Goal: Information Seeking & Learning: Learn about a topic

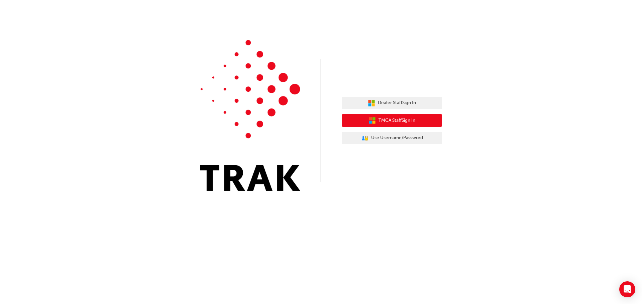
click at [413, 124] on span "TMCA Staff Sign In" at bounding box center [396, 121] width 37 height 8
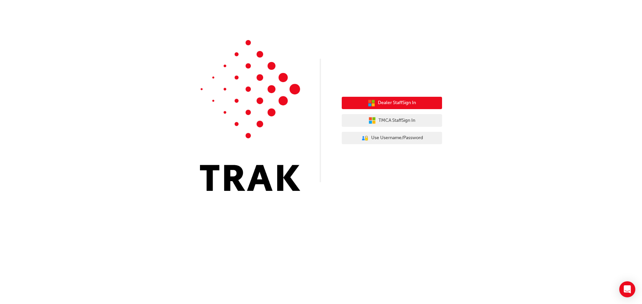
click at [380, 105] on span "Dealer Staff Sign In" at bounding box center [397, 103] width 38 height 8
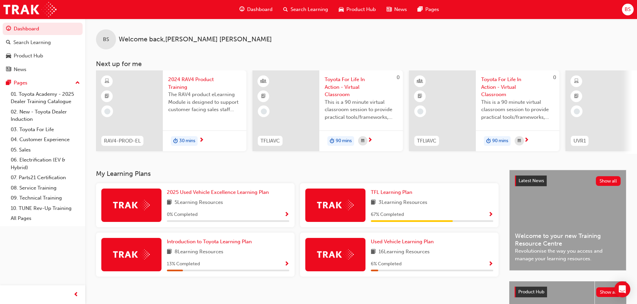
click at [182, 116] on div "The RAV4 product eLearning Module is designed to support customer facing sales …" at bounding box center [204, 104] width 73 height 27
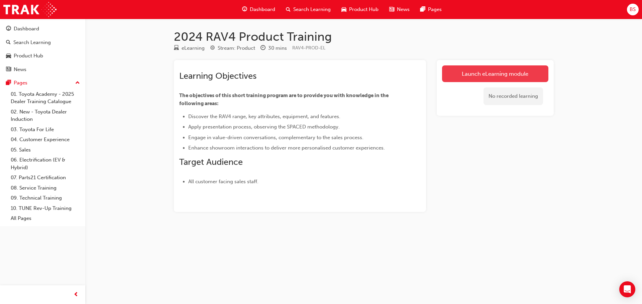
click at [467, 72] on link "Launch eLearning module" at bounding box center [495, 73] width 106 height 17
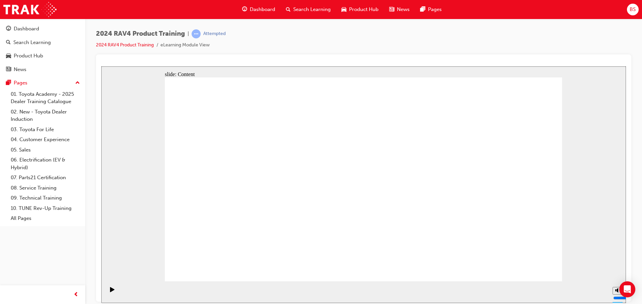
drag, startPoint x: 359, startPoint y: 248, endPoint x: 359, endPoint y: 243, distance: 5.4
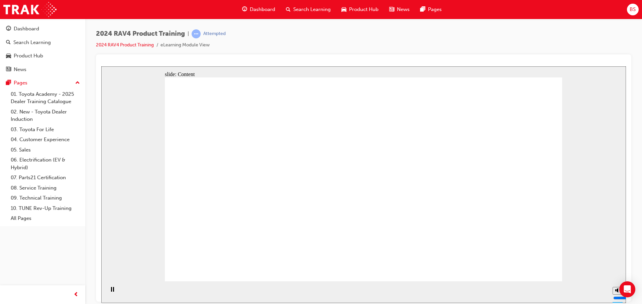
drag, startPoint x: 286, startPoint y: 167, endPoint x: 280, endPoint y: 168, distance: 6.2
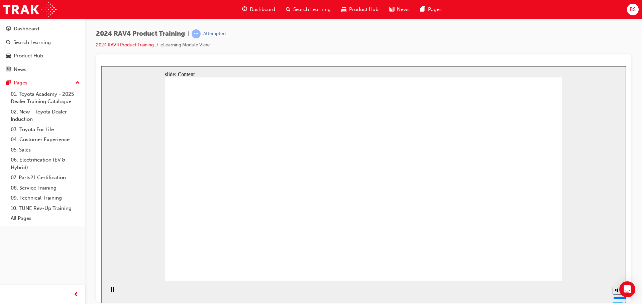
drag, startPoint x: 291, startPoint y: 179, endPoint x: 299, endPoint y: 179, distance: 8.4
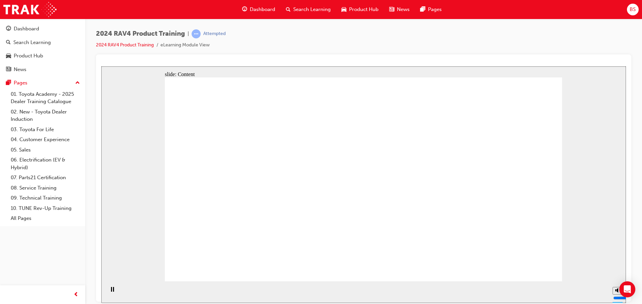
radio input "true"
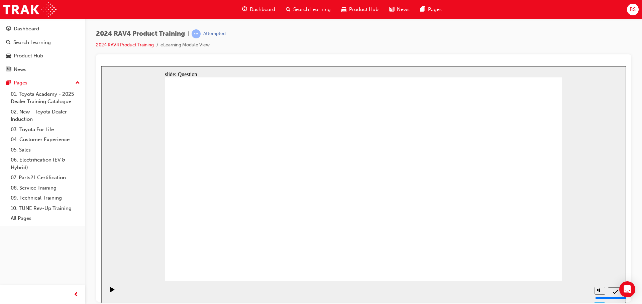
radio input "true"
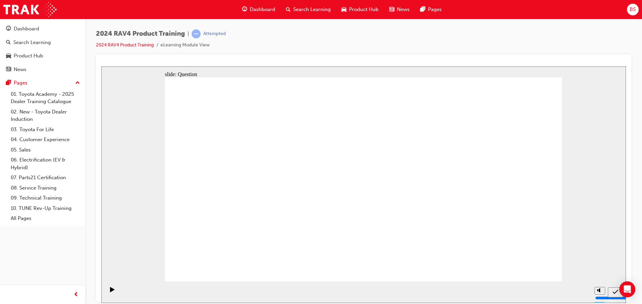
radio input "true"
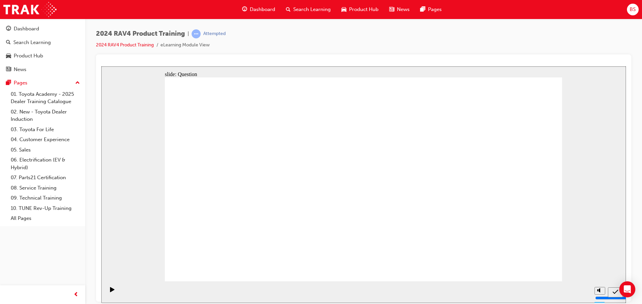
radio input "false"
radio input "true"
drag, startPoint x: 510, startPoint y: 258, endPoint x: 515, endPoint y: 260, distance: 5.2
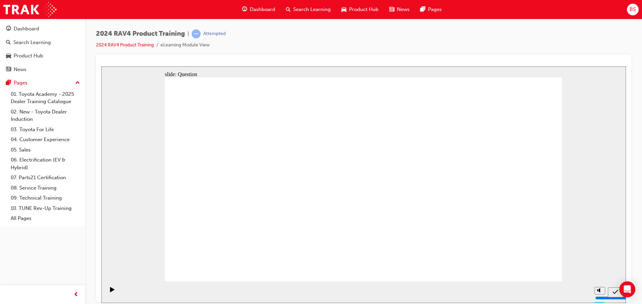
drag, startPoint x: 397, startPoint y: 236, endPoint x: 281, endPoint y: 190, distance: 124.5
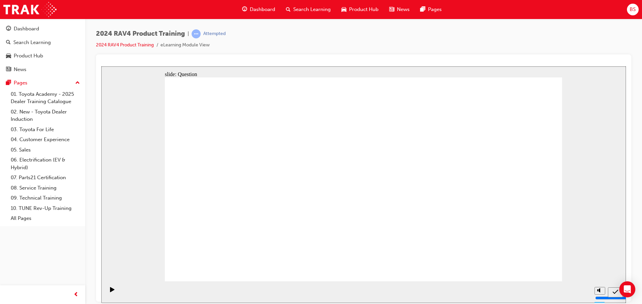
drag, startPoint x: 402, startPoint y: 163, endPoint x: 406, endPoint y: 156, distance: 8.4
drag, startPoint x: 409, startPoint y: 173, endPoint x: 412, endPoint y: 166, distance: 7.2
drag, startPoint x: 342, startPoint y: 224, endPoint x: 404, endPoint y: 227, distance: 61.6
drag, startPoint x: 362, startPoint y: 189, endPoint x: 474, endPoint y: 234, distance: 121.4
drag, startPoint x: 495, startPoint y: 173, endPoint x: 334, endPoint y: 240, distance: 173.9
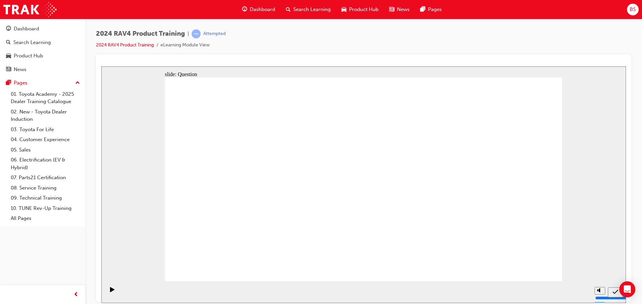
drag, startPoint x: 400, startPoint y: 162, endPoint x: 250, endPoint y: 228, distance: 163.6
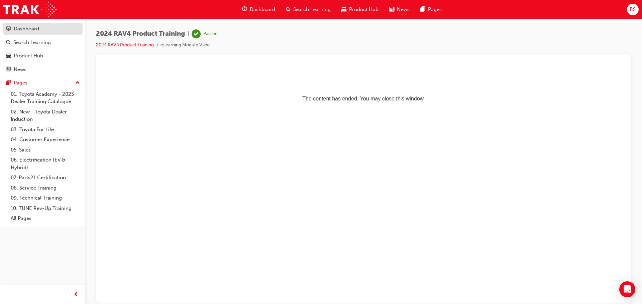
click at [29, 28] on div "Dashboard" at bounding box center [26, 29] width 25 height 8
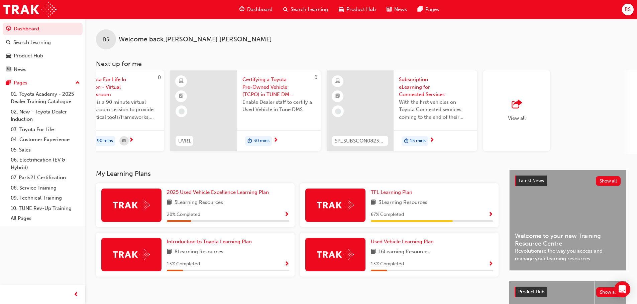
scroll to position [0, 397]
click at [51, 42] on div "Search Learning" at bounding box center [42, 42] width 73 height 8
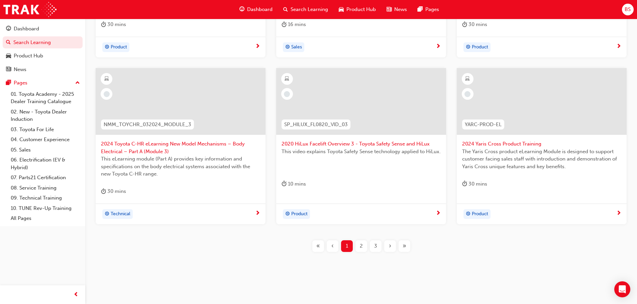
scroll to position [248, 0]
click at [363, 248] on div "2" at bounding box center [361, 245] width 12 height 12
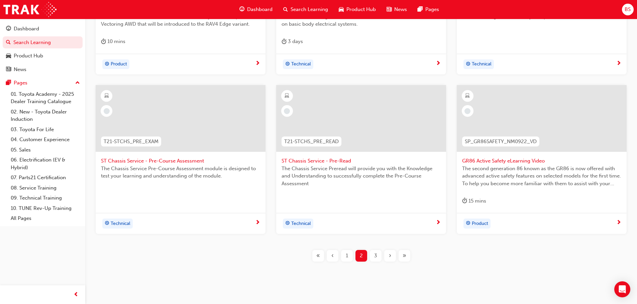
scroll to position [241, 0]
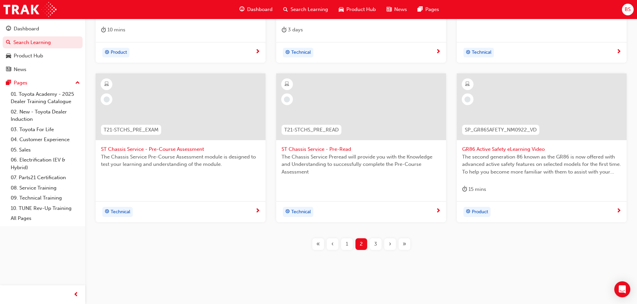
click at [376, 249] on div "3" at bounding box center [376, 245] width 12 height 12
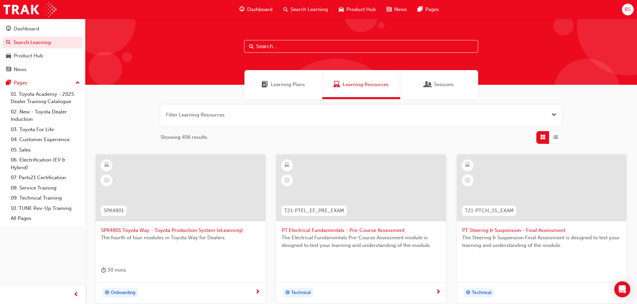
click at [298, 89] on div "Learning Plans" at bounding box center [283, 84] width 78 height 29
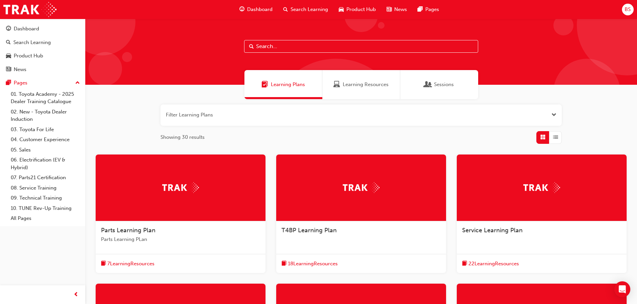
click at [424, 86] on span "Sessions" at bounding box center [427, 85] width 7 height 8
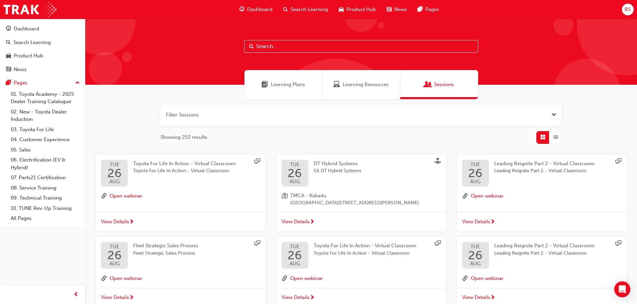
click at [264, 48] on input "text" at bounding box center [361, 46] width 234 height 13
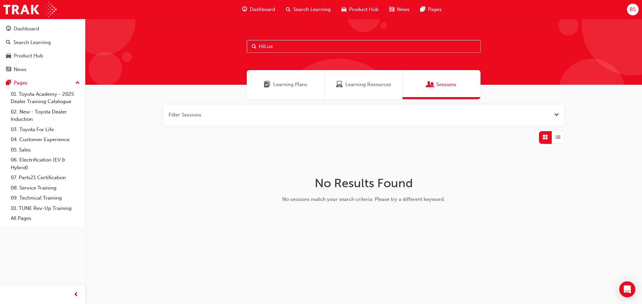
type input "HiLux"
click at [375, 79] on div "Learning Resources" at bounding box center [363, 84] width 78 height 29
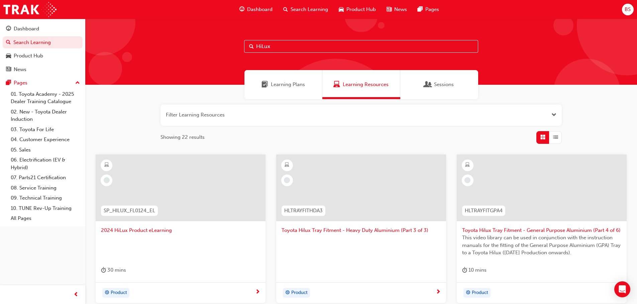
click at [200, 190] on div at bounding box center [181, 188] width 170 height 67
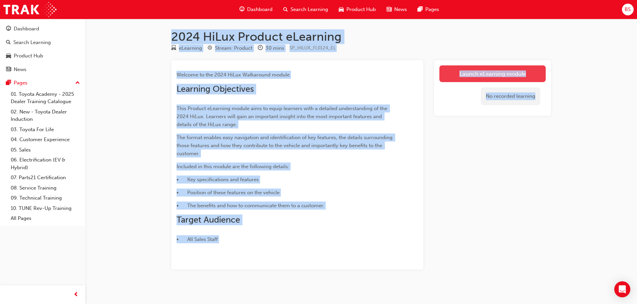
click at [494, 73] on link "Launch eLearning module" at bounding box center [492, 73] width 106 height 17
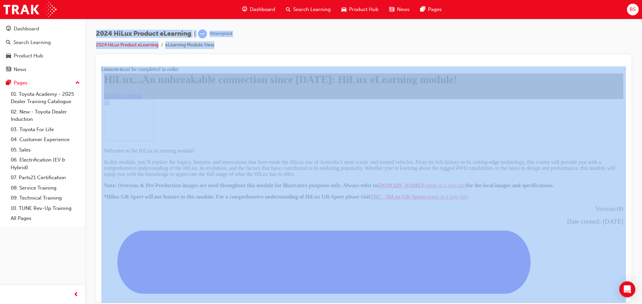
scroll to position [67, 0]
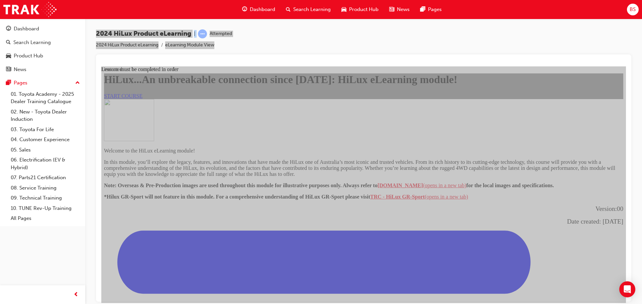
click at [142, 99] on span "START COURSE" at bounding box center [123, 96] width 38 height 6
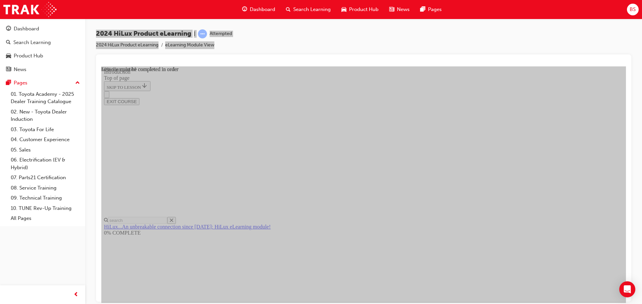
scroll to position [321, 0]
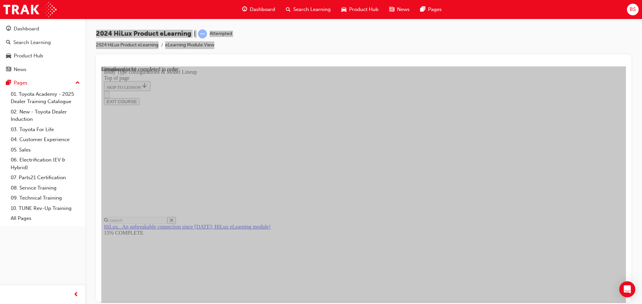
scroll to position [188, 0]
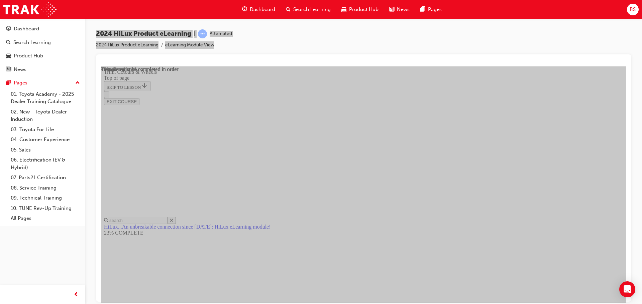
scroll to position [956, 0]
click at [463, 91] on div "EXIT COURSE" at bounding box center [361, 98] width 514 height 14
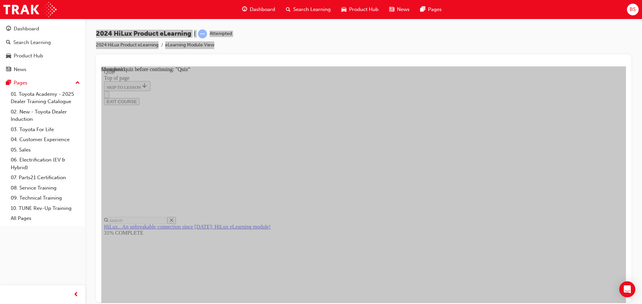
scroll to position [21, 0]
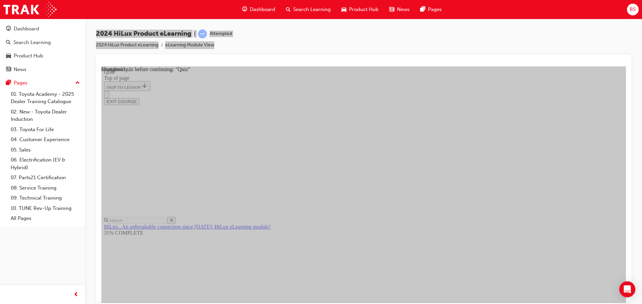
drag, startPoint x: 315, startPoint y: 202, endPoint x: 310, endPoint y: 203, distance: 5.9
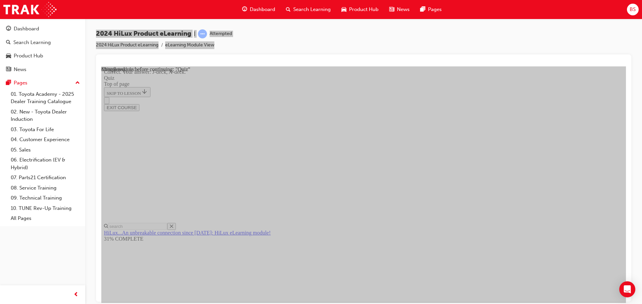
scroll to position [134, 0]
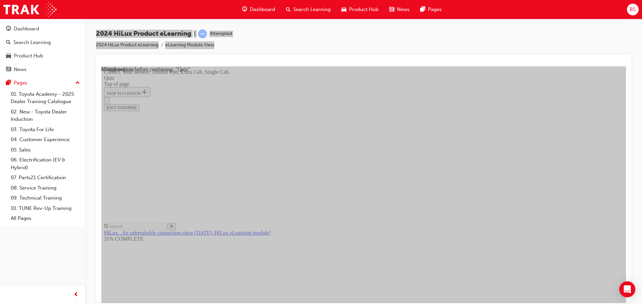
scroll to position [173, 0]
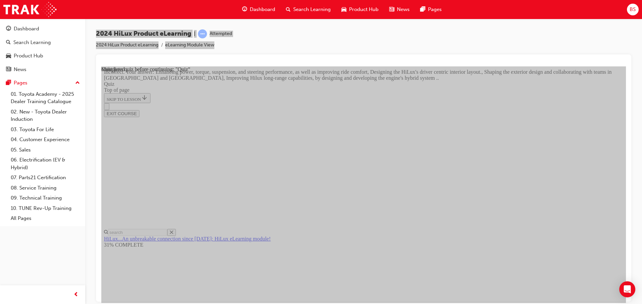
scroll to position [155, 0]
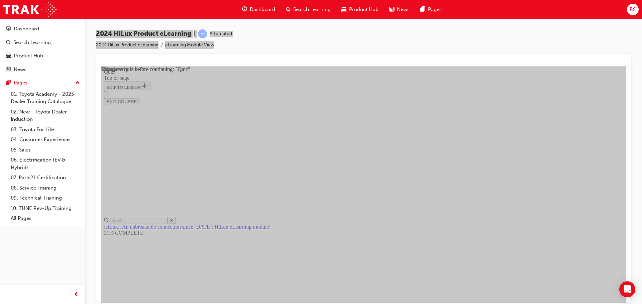
scroll to position [126, 0]
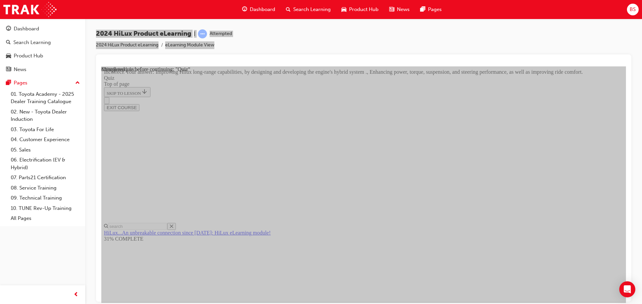
scroll to position [121, 0]
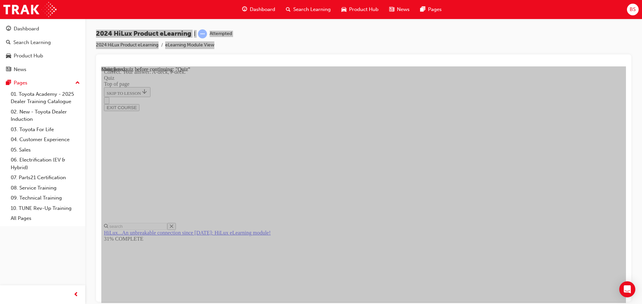
scroll to position [123, 0]
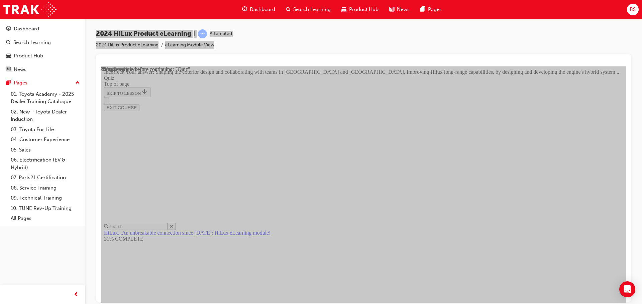
scroll to position [155, 0]
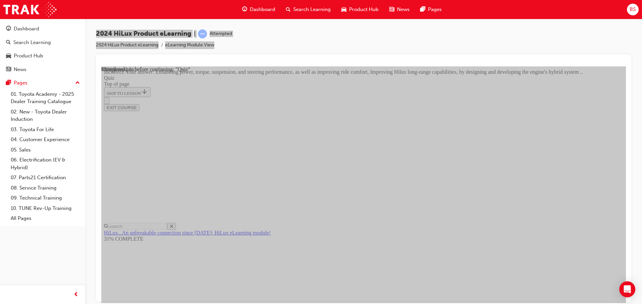
scroll to position [154, 0]
drag, startPoint x: 303, startPoint y: 225, endPoint x: 307, endPoint y: 232, distance: 8.4
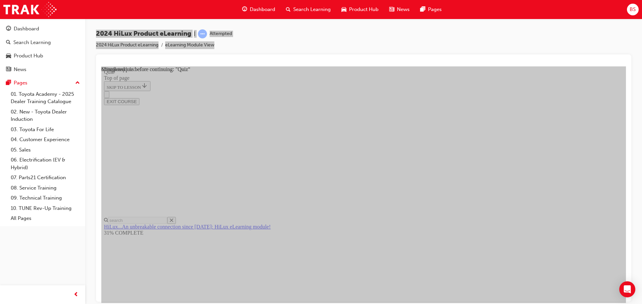
scroll to position [67, 0]
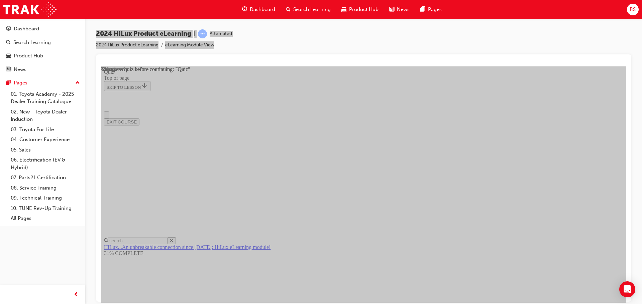
scroll to position [0, 0]
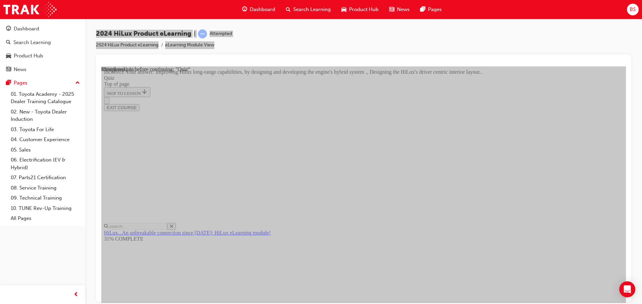
scroll to position [155, 0]
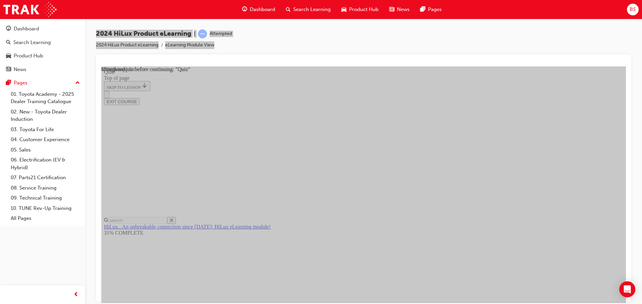
scroll to position [67, 0]
drag, startPoint x: 303, startPoint y: 252, endPoint x: 322, endPoint y: 263, distance: 21.7
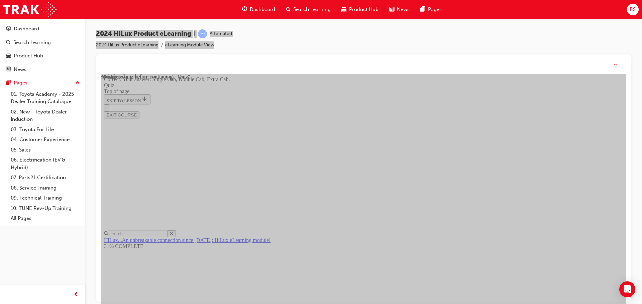
scroll to position [173, 0]
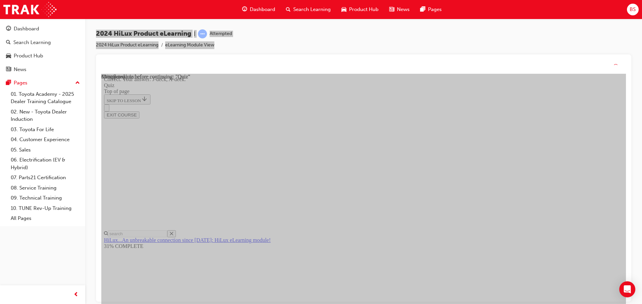
scroll to position [123, 0]
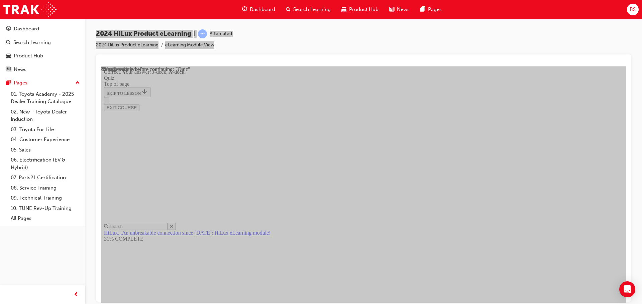
drag, startPoint x: 307, startPoint y: 245, endPoint x: 322, endPoint y: 253, distance: 17.3
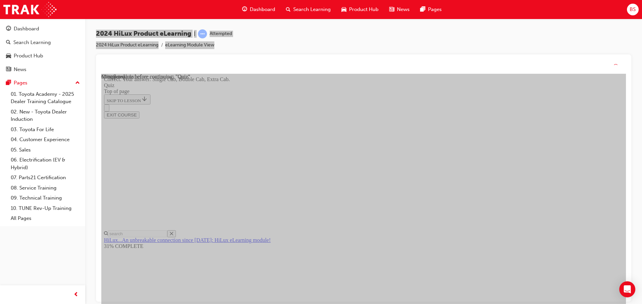
scroll to position [173, 0]
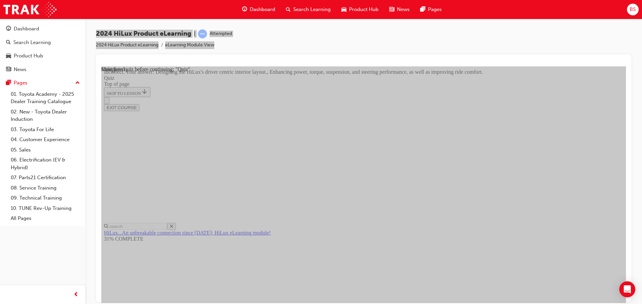
scroll to position [155, 0]
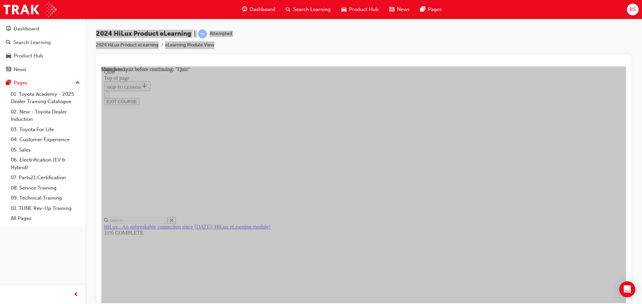
scroll to position [126, 0]
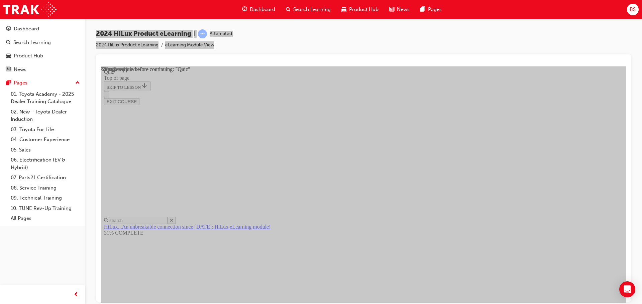
drag, startPoint x: 305, startPoint y: 159, endPoint x: 303, endPoint y: 139, distance: 20.5
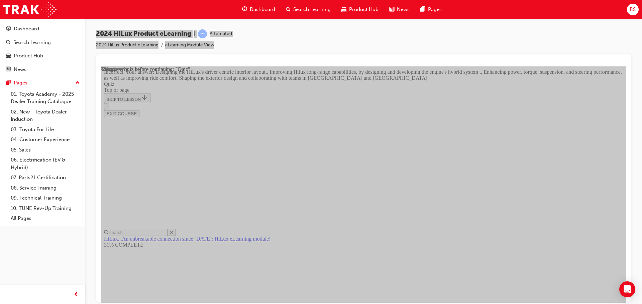
scroll to position [121, 0]
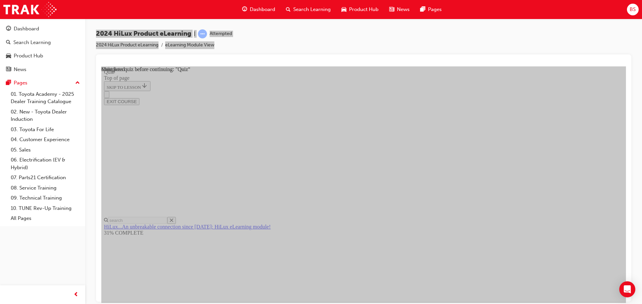
scroll to position [126, 0]
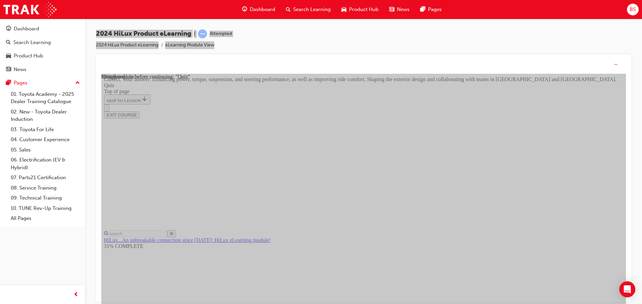
scroll to position [155, 0]
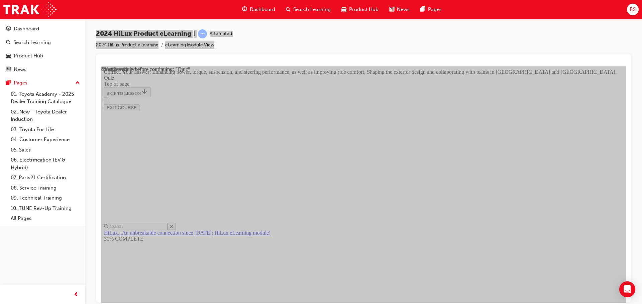
scroll to position [100, 0]
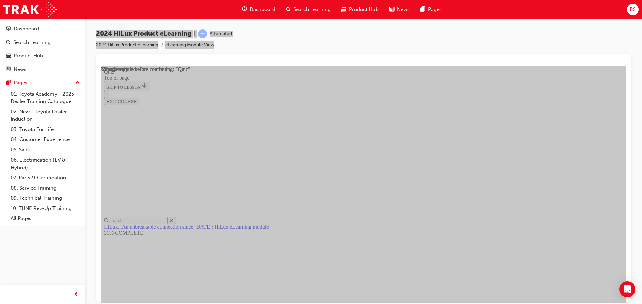
scroll to position [67, 0]
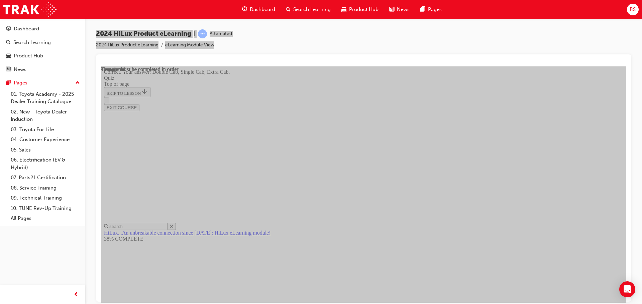
scroll to position [173, 0]
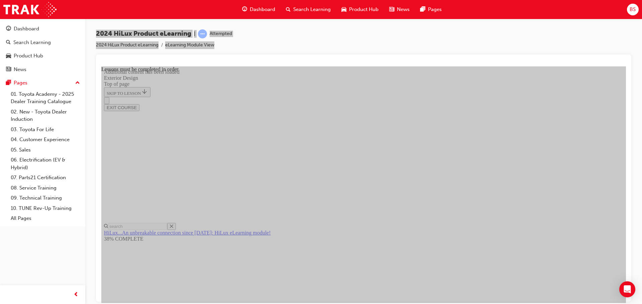
scroll to position [1793, 0]
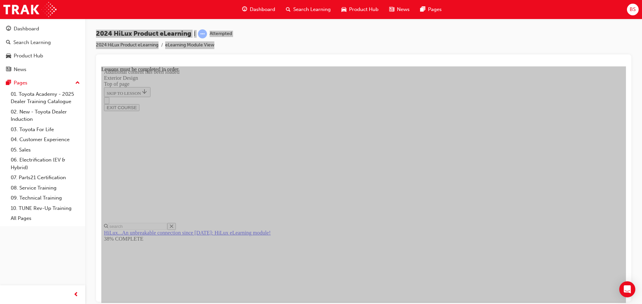
drag, startPoint x: 395, startPoint y: 166, endPoint x: 402, endPoint y: 166, distance: 7.4
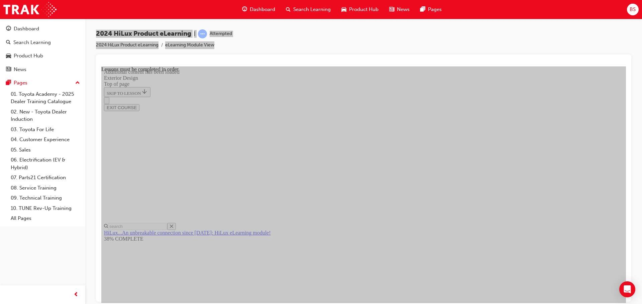
scroll to position [2478, 0]
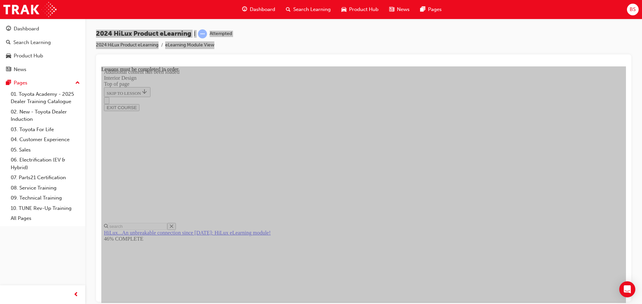
drag, startPoint x: 492, startPoint y: 249, endPoint x: 518, endPoint y: 247, distance: 26.2
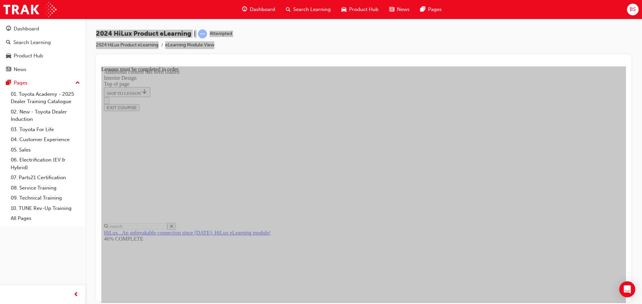
drag, startPoint x: 522, startPoint y: 125, endPoint x: 518, endPoint y: 130, distance: 5.7
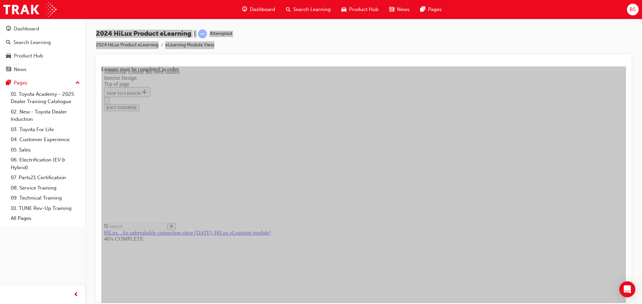
drag, startPoint x: 497, startPoint y: 155, endPoint x: 497, endPoint y: 161, distance: 6.0
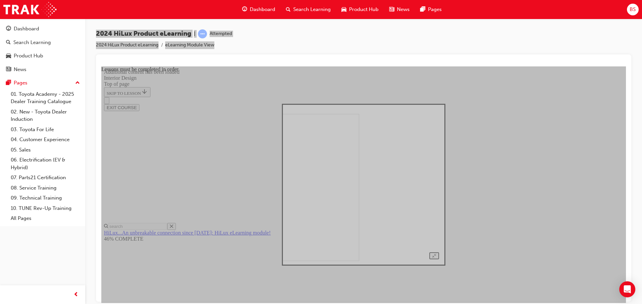
click at [288, 154] on div at bounding box center [363, 185] width 151 height 150
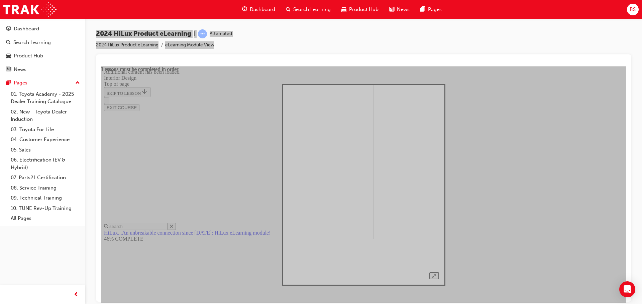
drag, startPoint x: 503, startPoint y: 200, endPoint x: 499, endPoint y: 201, distance: 4.5
click at [439, 200] on div at bounding box center [363, 185] width 151 height 190
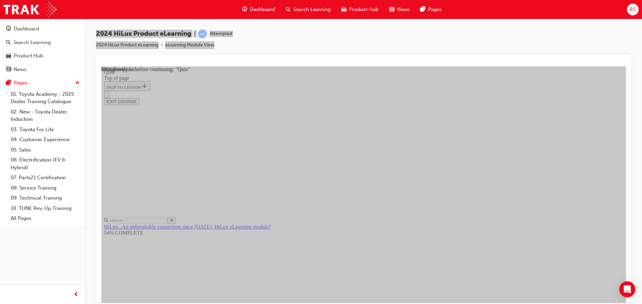
scroll to position [33, 0]
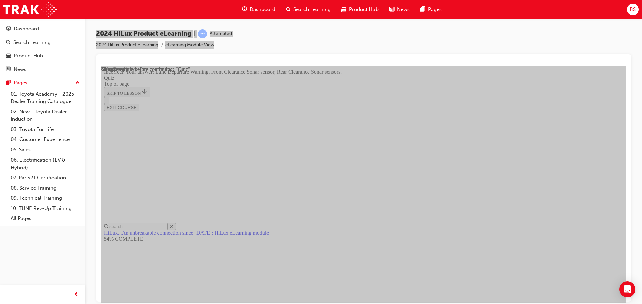
scroll to position [123, 0]
drag, startPoint x: 435, startPoint y: 235, endPoint x: 432, endPoint y: 237, distance: 3.4
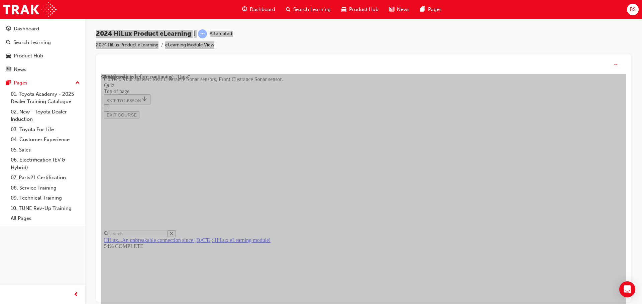
scroll to position [123, 0]
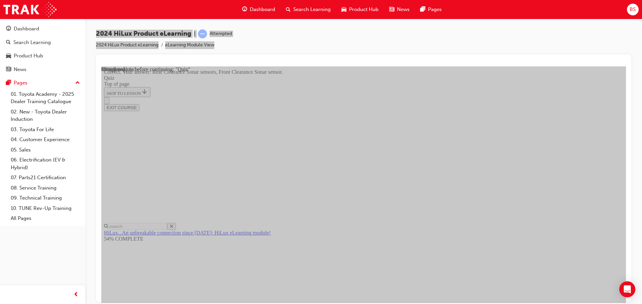
scroll to position [67, 0]
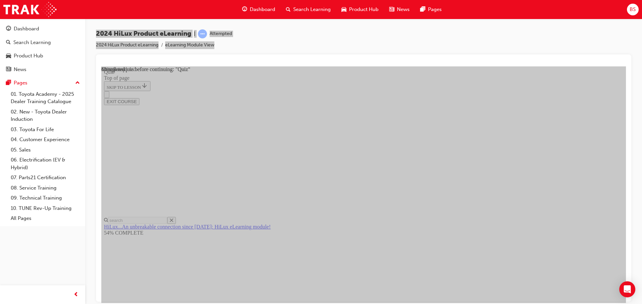
scroll to position [62, 0]
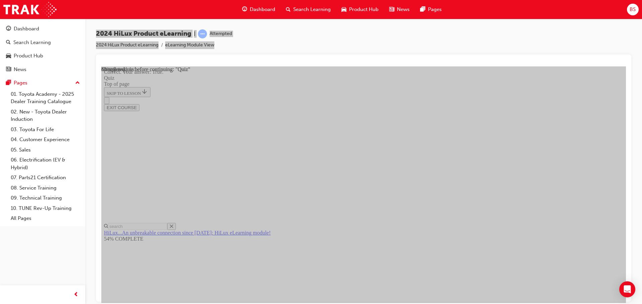
scroll to position [93, 0]
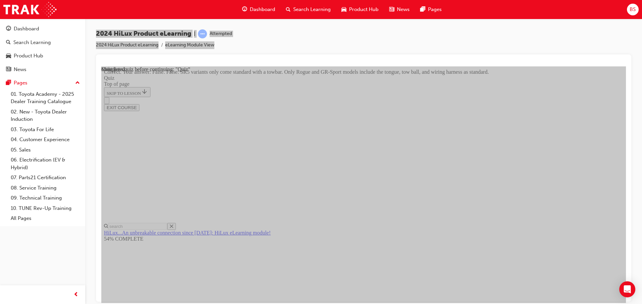
scroll to position [122, 0]
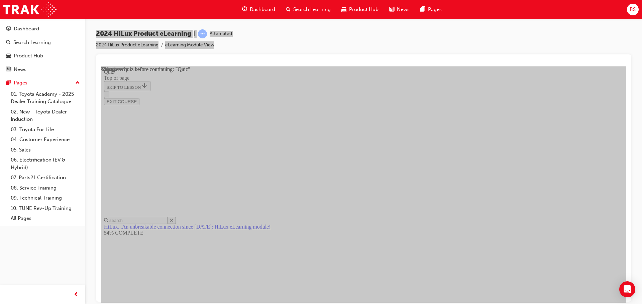
scroll to position [126, 0]
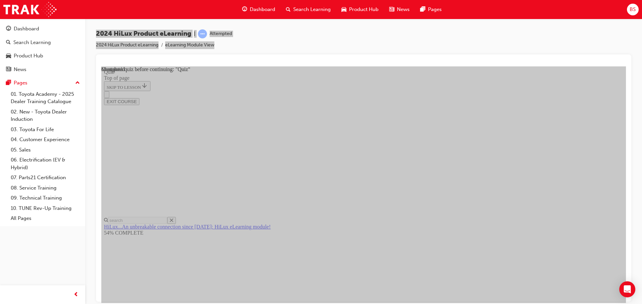
drag, startPoint x: 318, startPoint y: 261, endPoint x: 333, endPoint y: 268, distance: 16.3
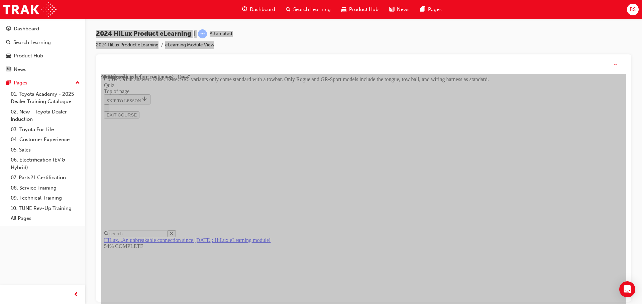
scroll to position [122, 0]
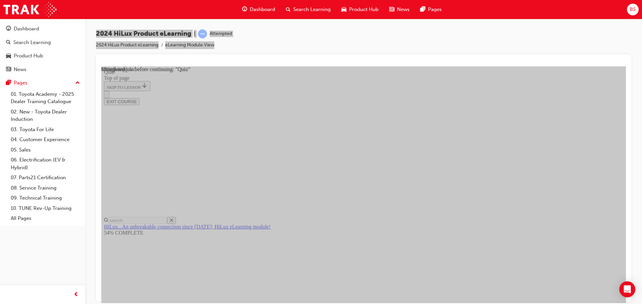
scroll to position [62, 0]
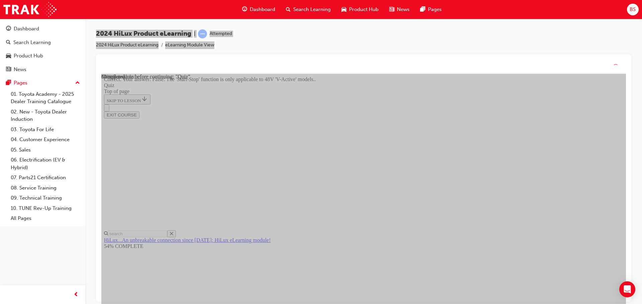
scroll to position [83, 0]
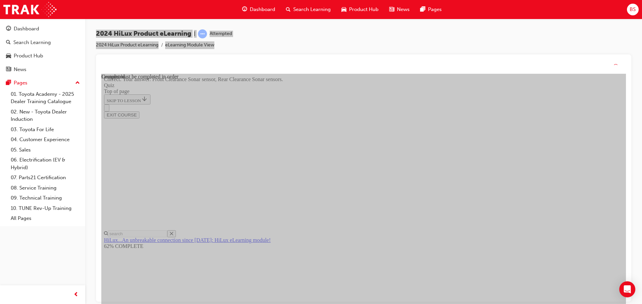
scroll to position [123, 0]
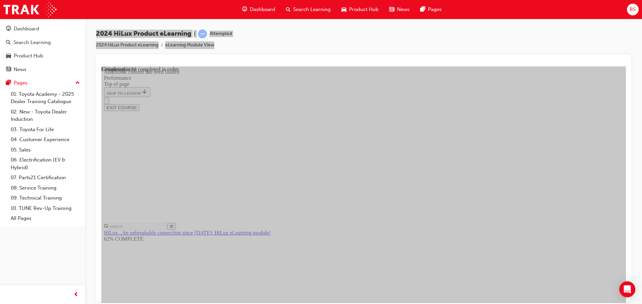
scroll to position [585, 0]
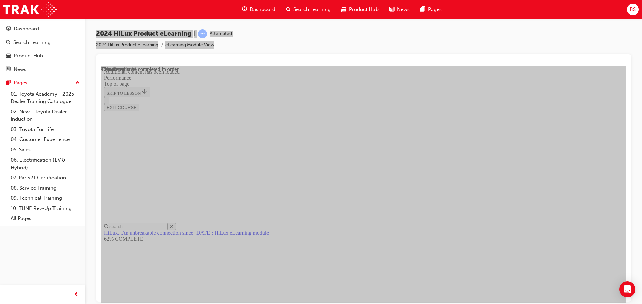
scroll to position [1565, 0]
